Goal: Share content: Share content

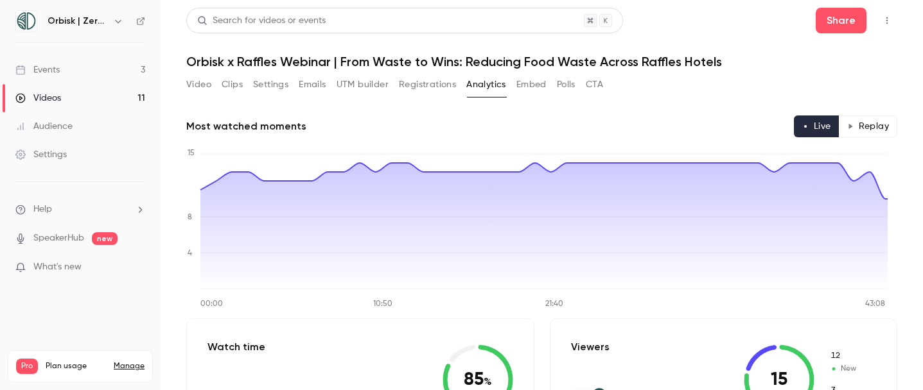
click at [533, 85] on button "Embed" at bounding box center [531, 84] width 30 height 21
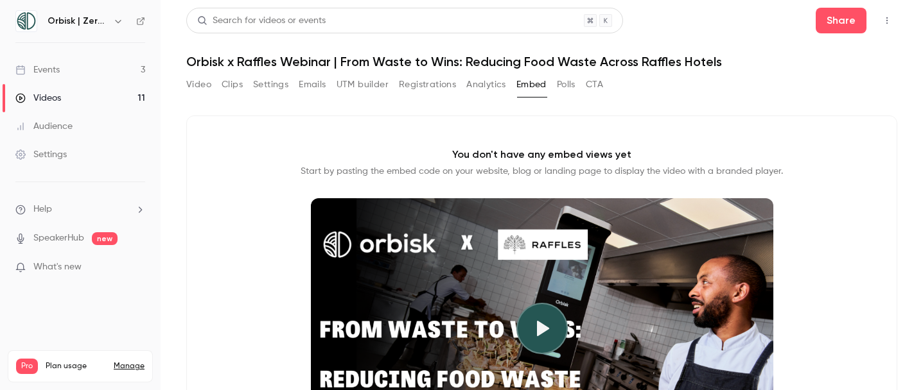
click at [208, 83] on button "Video" at bounding box center [198, 84] width 25 height 21
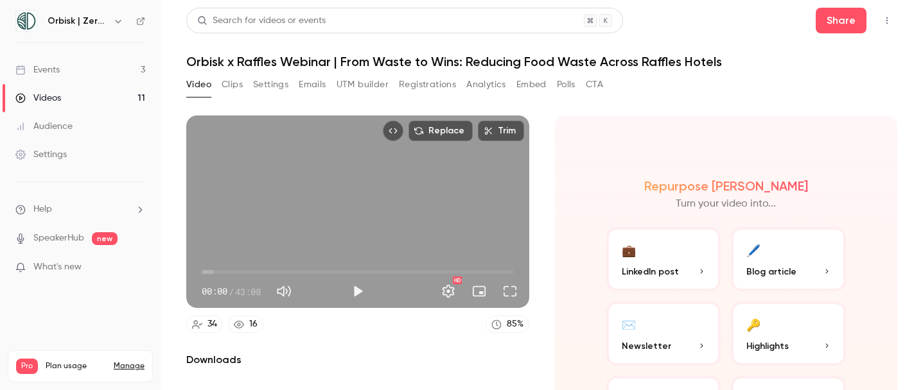
click at [834, 35] on header "Search for videos or events Share Orbisk x Raffles Webinar | From Waste to Wins…" at bounding box center [541, 39] width 711 height 62
click at [834, 21] on button "Share" at bounding box center [841, 21] width 51 height 26
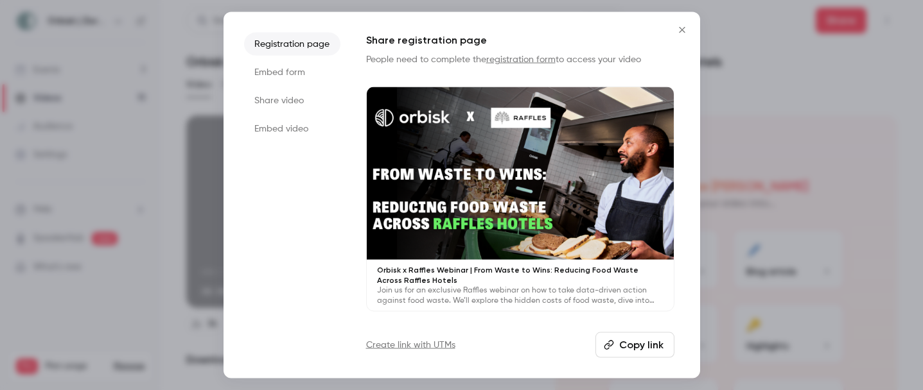
click at [298, 98] on li "Share video" at bounding box center [292, 100] width 96 height 23
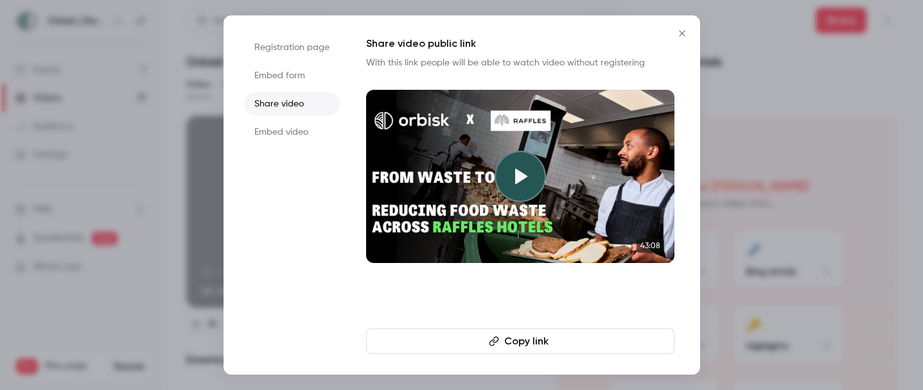
click at [502, 339] on button "Copy link" at bounding box center [520, 342] width 308 height 26
